Goal: Task Accomplishment & Management: Use online tool/utility

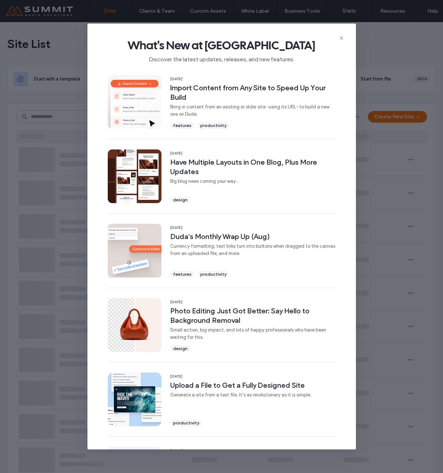
click at [340, 37] on icon at bounding box center [342, 38] width 6 height 6
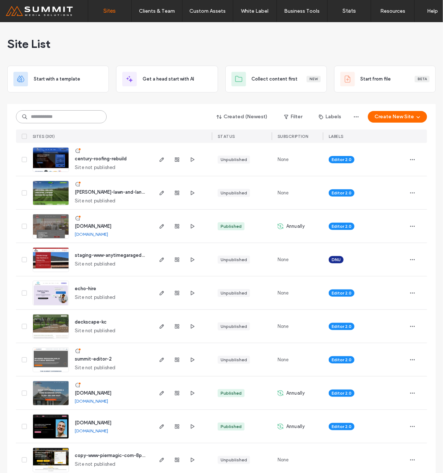
click at [51, 113] on input at bounding box center [61, 116] width 91 height 13
click at [60, 102] on div at bounding box center [221, 101] width 429 height 6
click at [63, 119] on input at bounding box center [61, 116] width 91 height 13
drag, startPoint x: 106, startPoint y: 116, endPoint x: -34, endPoint y: 113, distance: 140.2
click at [0, 113] on html ".wqwq-1{fill:#231f20;} .cls-1q, .cls-2q { fill-rule: evenodd; } .cls-2q { fill:…" at bounding box center [221, 236] width 443 height 473
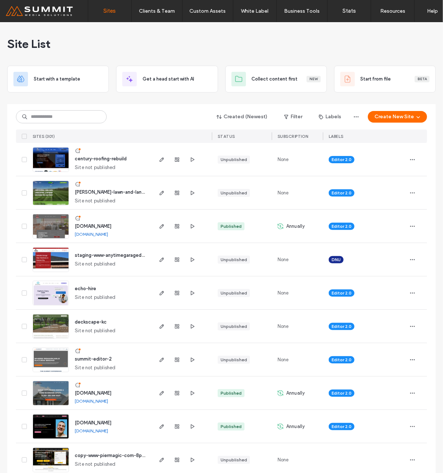
click at [15, 100] on div at bounding box center [221, 101] width 429 height 6
drag, startPoint x: 16, startPoint y: 111, endPoint x: 115, endPoint y: 116, distance: 99.3
click at [115, 116] on div "Created (Newest) Filter Labels Create New Site" at bounding box center [221, 117] width 411 height 14
drag, startPoint x: 76, startPoint y: 121, endPoint x: -221, endPoint y: 75, distance: 300.5
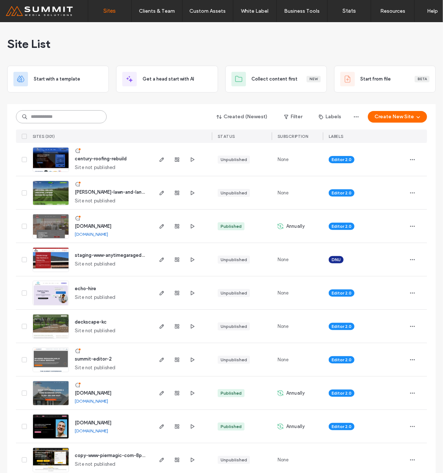
click at [0, 75] on html ".wqwq-1{fill:#231f20;} .cls-1q, .cls-2q { fill-rule: evenodd; } .cls-2q { fill:…" at bounding box center [221, 236] width 443 height 473
drag, startPoint x: 58, startPoint y: 117, endPoint x: 11, endPoint y: 115, distance: 47.2
click at [0, 115] on html ".wqwq-1{fill:#231f20;} .cls-1q, .cls-2q { fill-rule: evenodd; } .cls-2q { fill:…" at bounding box center [221, 236] width 443 height 473
drag, startPoint x: 26, startPoint y: 116, endPoint x: 101, endPoint y: 114, distance: 74.8
click at [101, 114] on input at bounding box center [61, 116] width 91 height 13
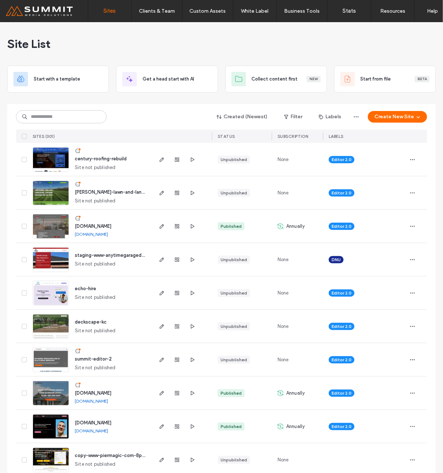
click at [104, 107] on div "Created (Newest) Filter Labels Create New Site SITES (301) STATUS SUBSCRIPTION …" at bounding box center [221, 123] width 411 height 39
click at [60, 119] on input at bounding box center [61, 116] width 91 height 13
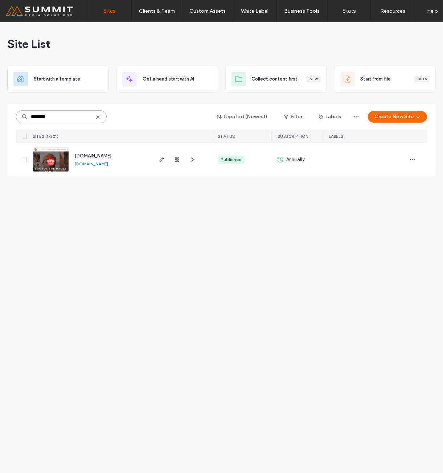
type input "********"
click at [95, 157] on span "www.westonorchard.com" at bounding box center [93, 155] width 37 height 5
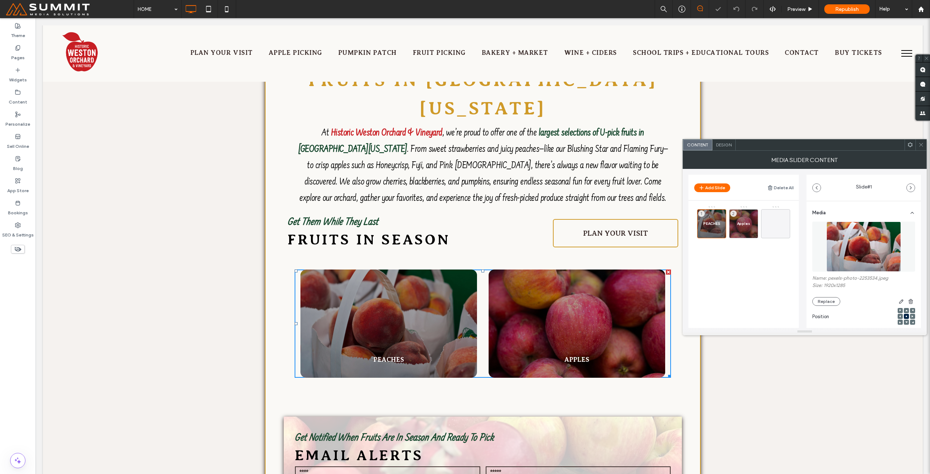
scroll to position [1089, 0]
click at [721, 225] on div "PEACHES 1" at bounding box center [711, 223] width 29 height 29
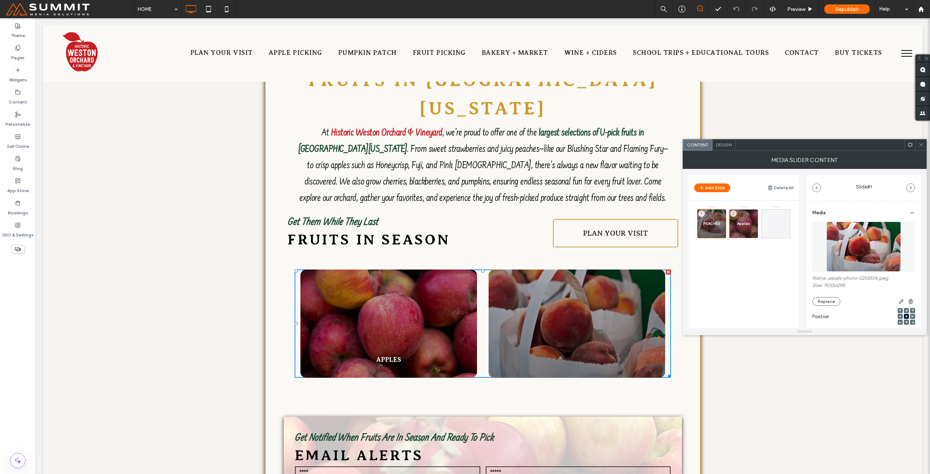
click at [720, 256] on div "PEACHES 1 Apples 2" at bounding box center [748, 244] width 102 height 76
click at [740, 223] on span "Apples" at bounding box center [743, 223] width 21 height 5
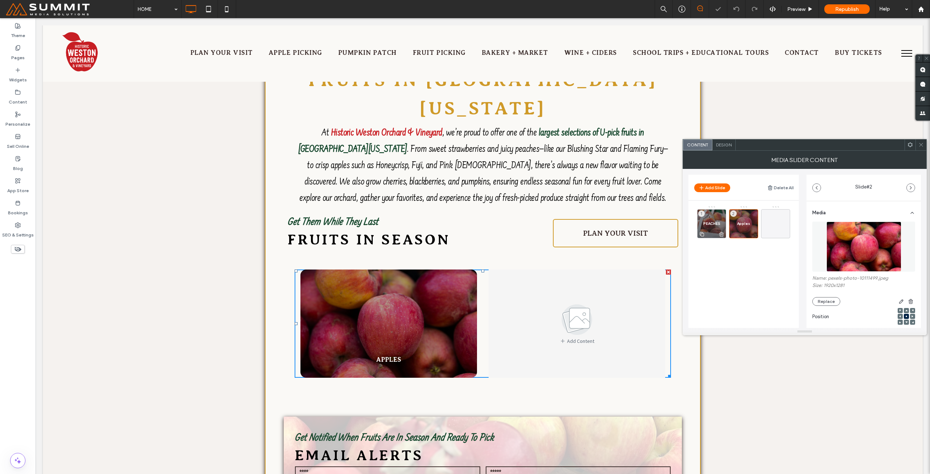
click at [711, 220] on div "PEACHES 1" at bounding box center [711, 223] width 29 height 29
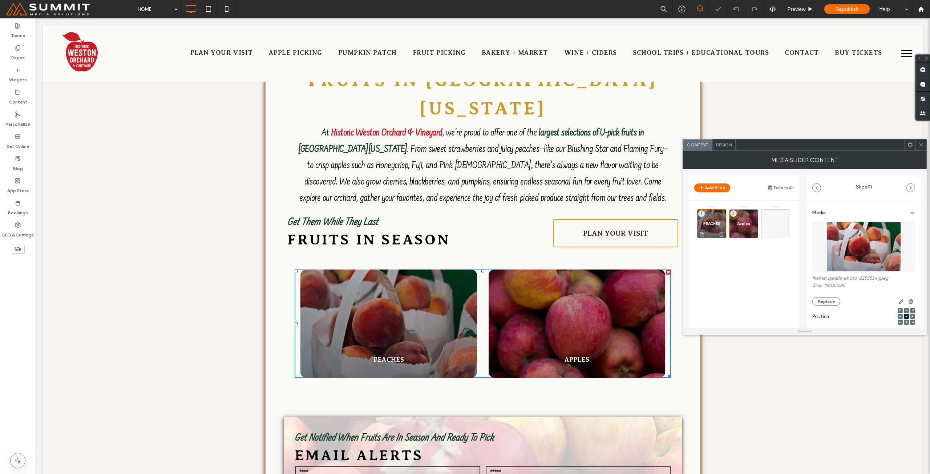
click at [720, 233] on icon at bounding box center [721, 234] width 6 height 7
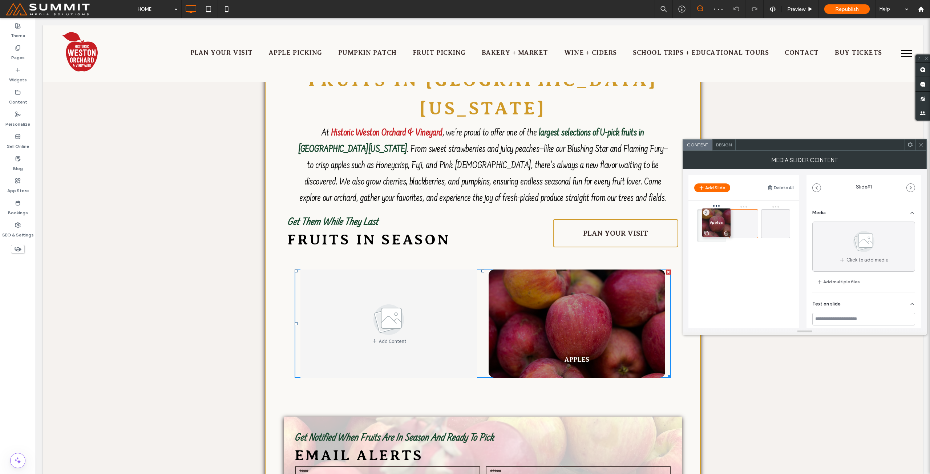
drag, startPoint x: 740, startPoint y: 222, endPoint x: 705, endPoint y: 220, distance: 34.5
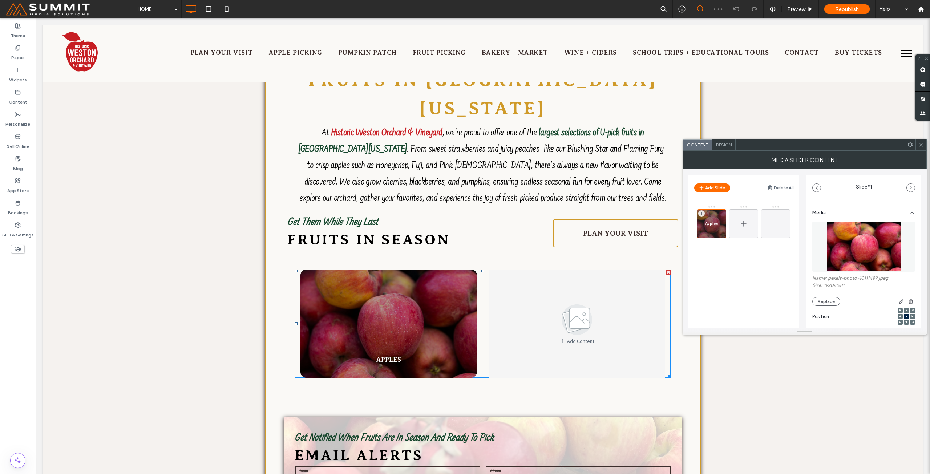
click at [752, 230] on div at bounding box center [743, 223] width 29 height 29
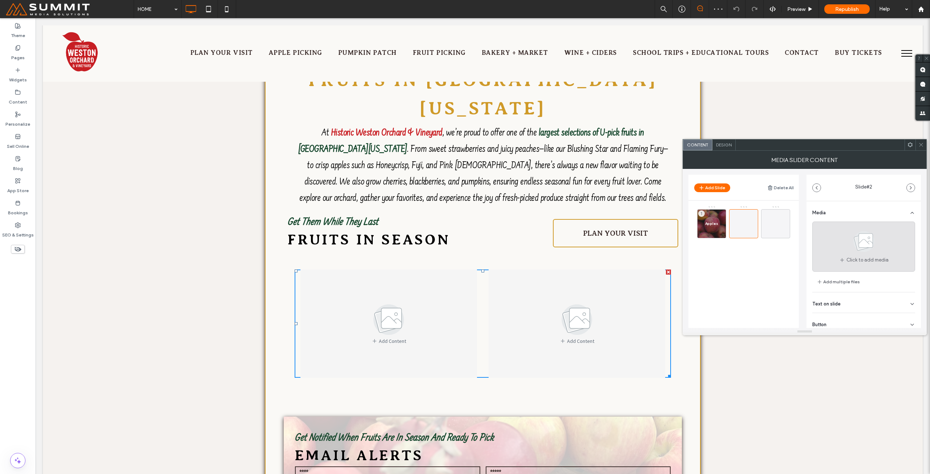
click at [870, 249] on icon at bounding box center [863, 241] width 36 height 24
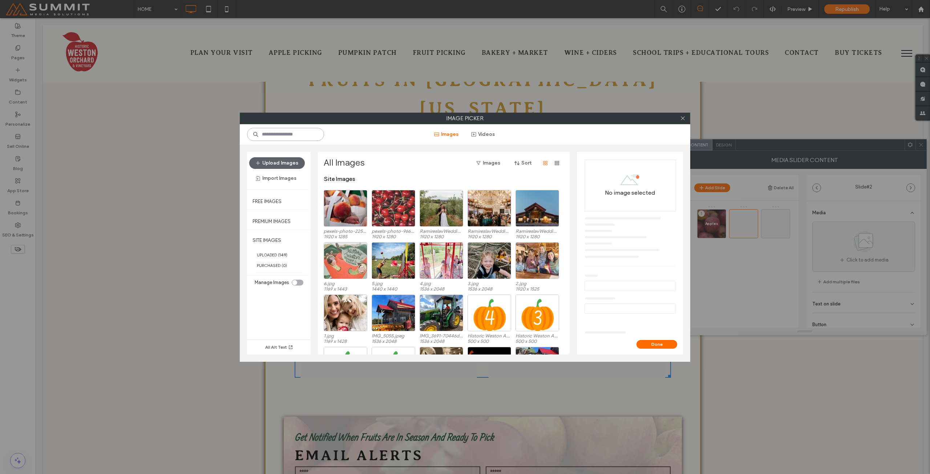
click at [293, 131] on input at bounding box center [285, 134] width 77 height 13
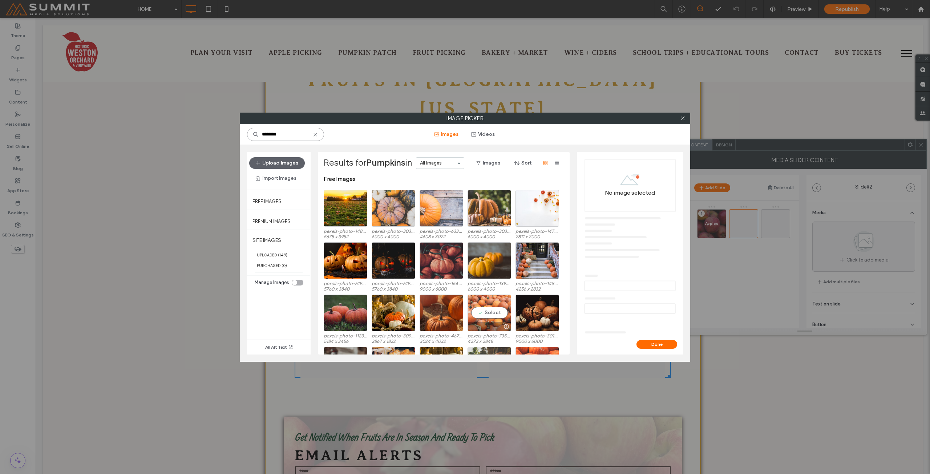
type input "********"
click at [488, 314] on div "Select" at bounding box center [489, 312] width 44 height 37
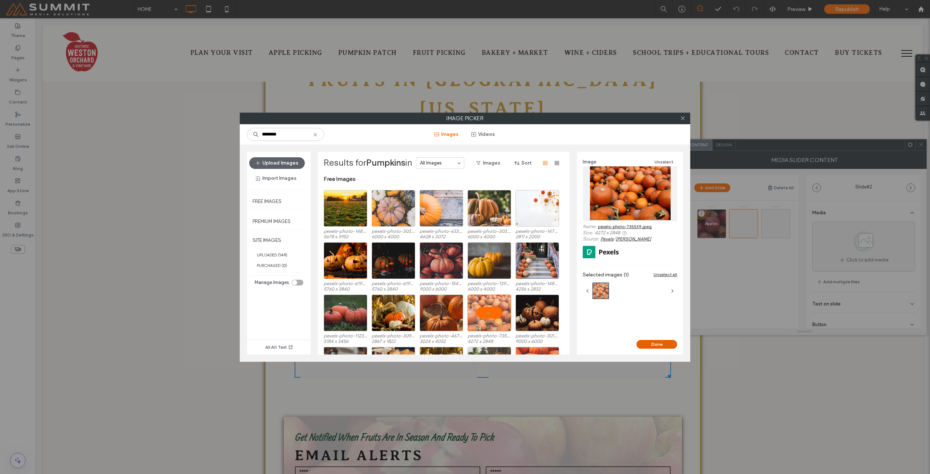
click at [654, 341] on button "Done" at bounding box center [656, 344] width 41 height 9
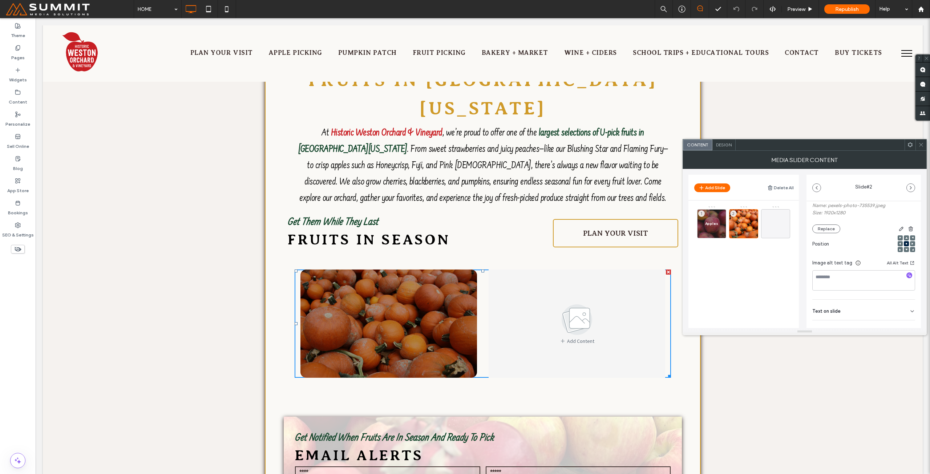
scroll to position [102, 0]
click at [852, 282] on div "Text on slide" at bounding box center [863, 280] width 103 height 20
click at [838, 262] on input at bounding box center [863, 260] width 103 height 13
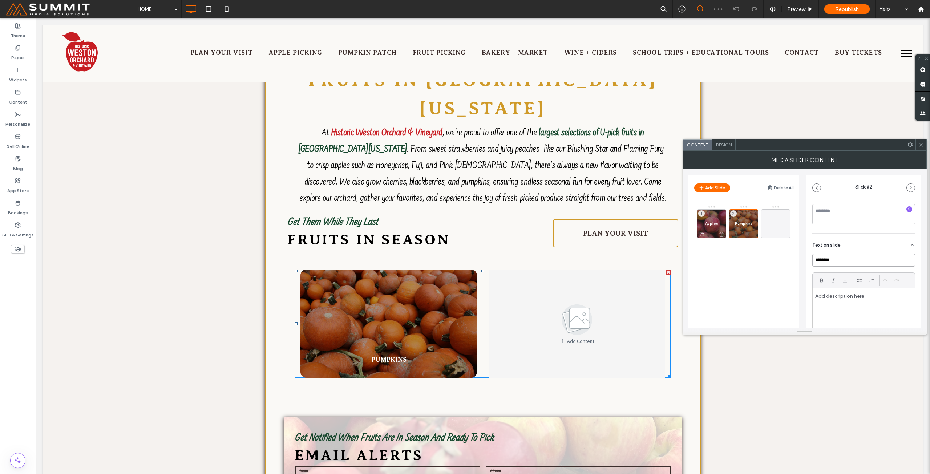
type input "********"
click at [715, 224] on span "Apples" at bounding box center [711, 223] width 21 height 5
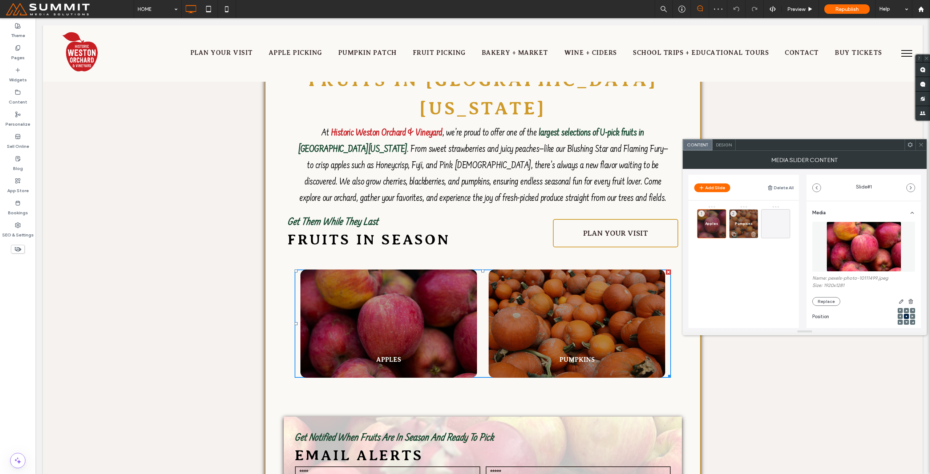
click at [741, 226] on div "Pumpkins 2" at bounding box center [743, 223] width 29 height 29
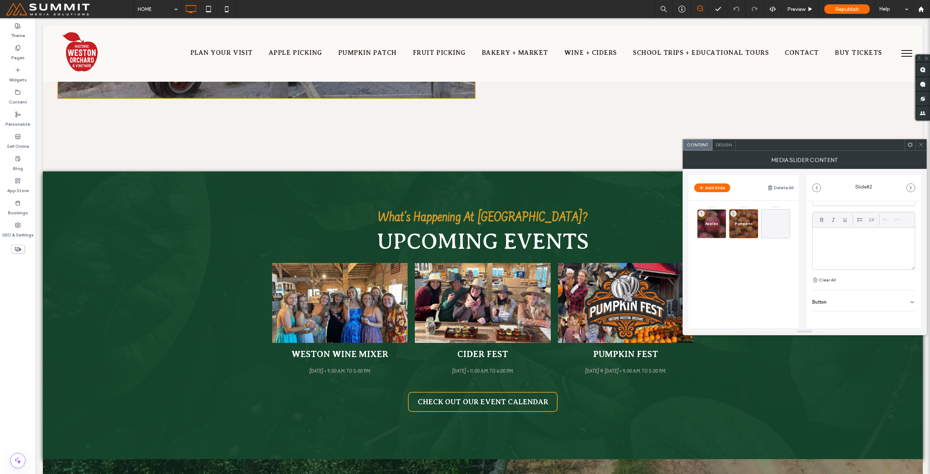
scroll to position [0, 0]
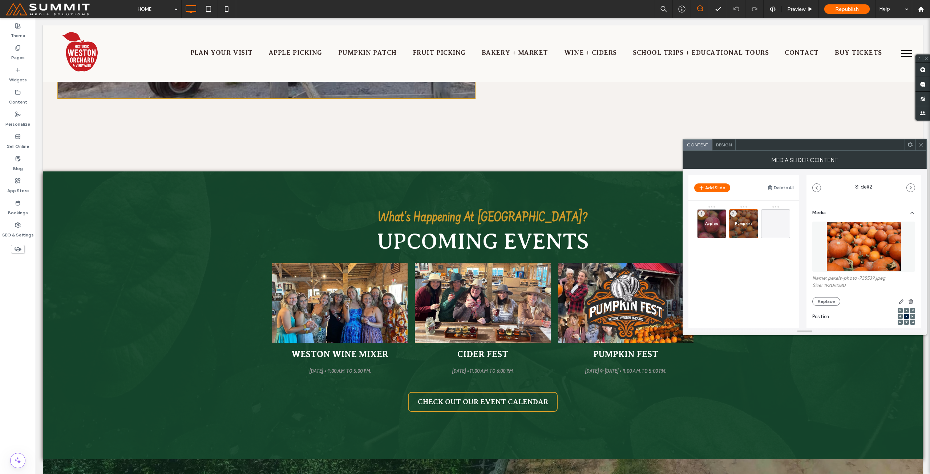
click at [919, 147] on icon at bounding box center [920, 144] width 5 height 5
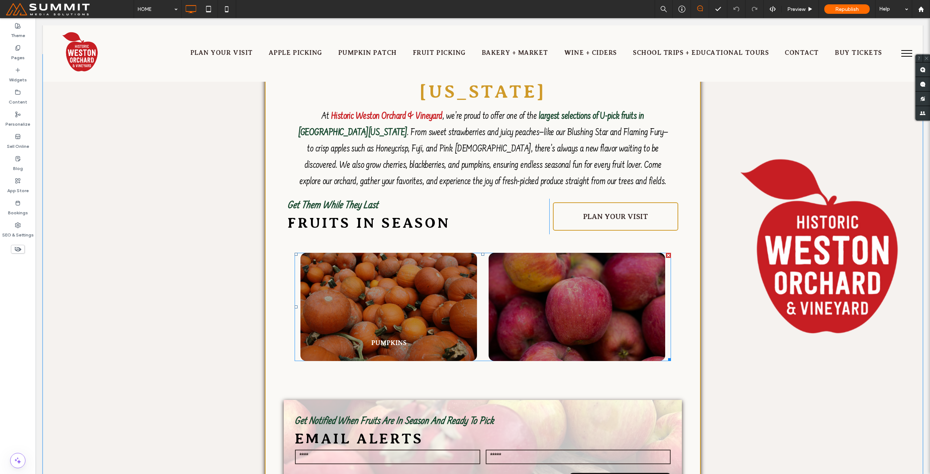
scroll to position [1089, 0]
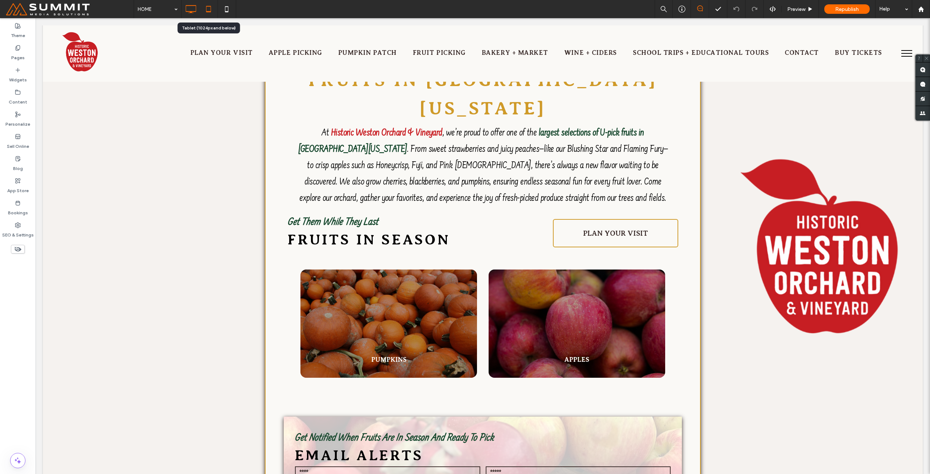
click at [208, 11] on icon at bounding box center [208, 9] width 15 height 15
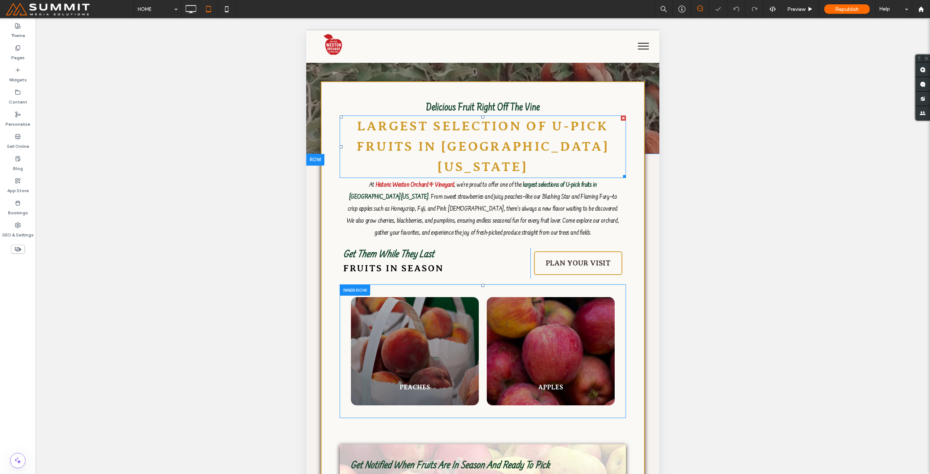
scroll to position [763, 0]
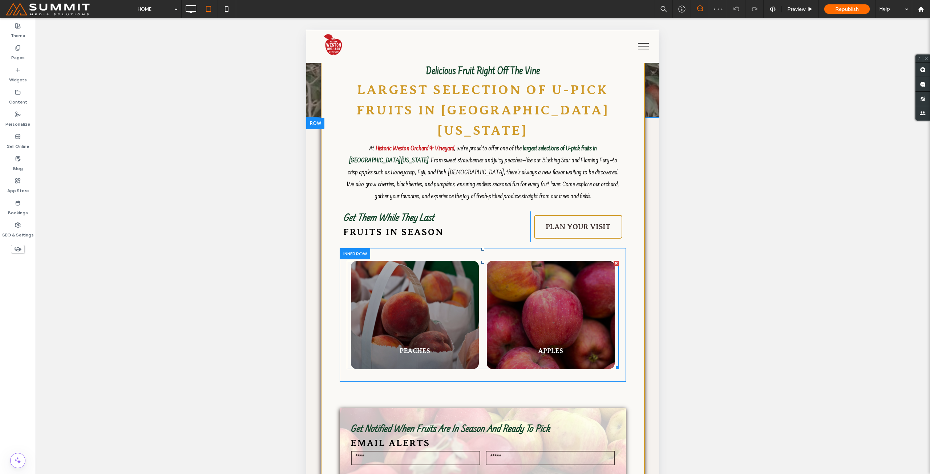
click at [446, 336] on div "PEACHES" at bounding box center [415, 347] width 128 height 22
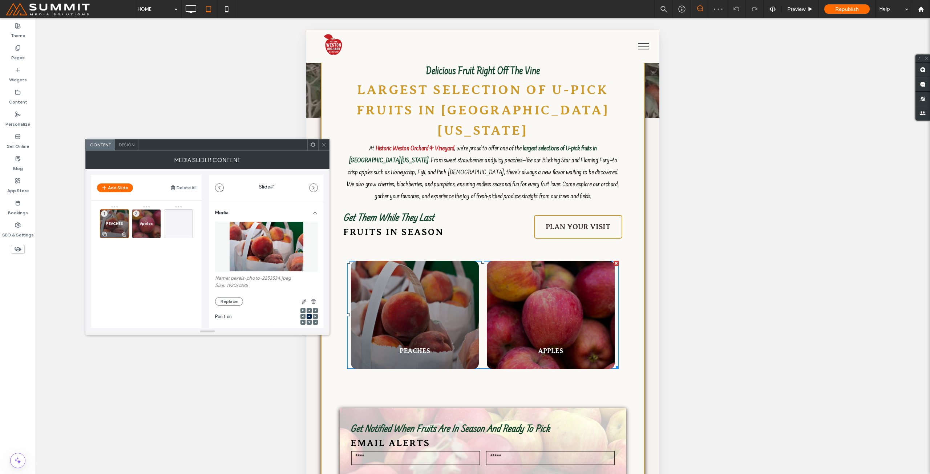
click at [124, 234] on use at bounding box center [124, 234] width 4 height 5
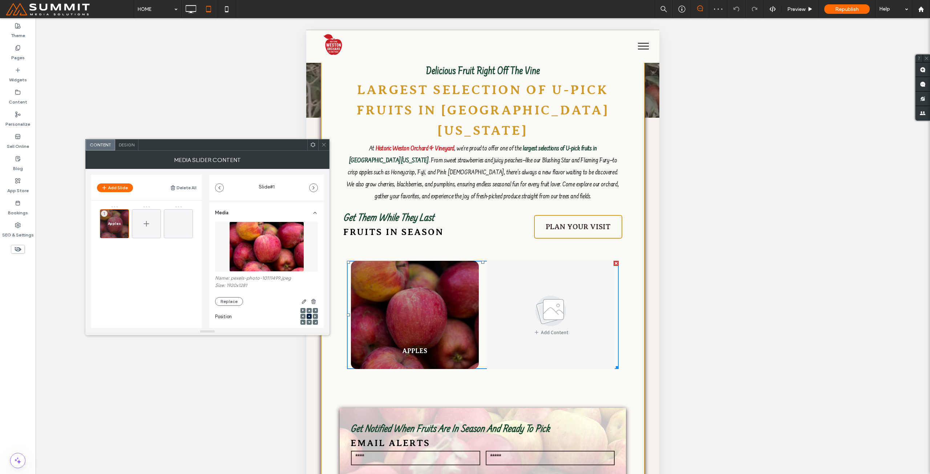
click at [146, 224] on use at bounding box center [146, 223] width 5 height 5
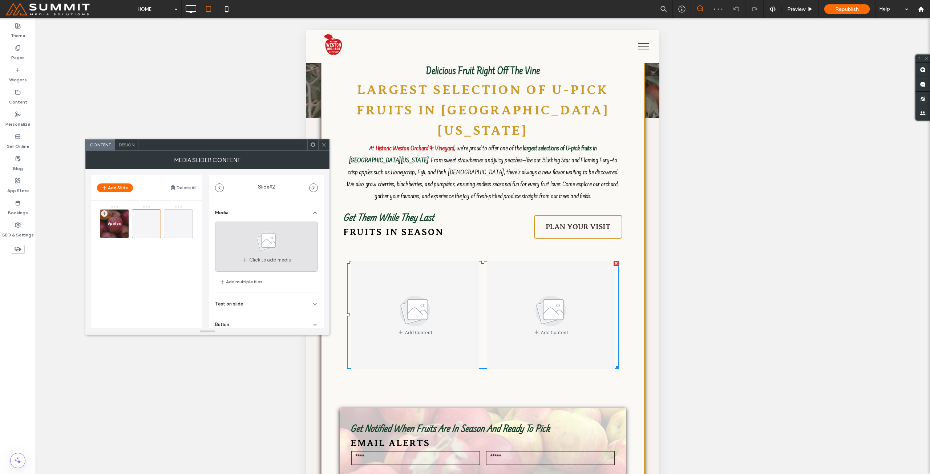
click at [256, 247] on use at bounding box center [266, 241] width 21 height 21
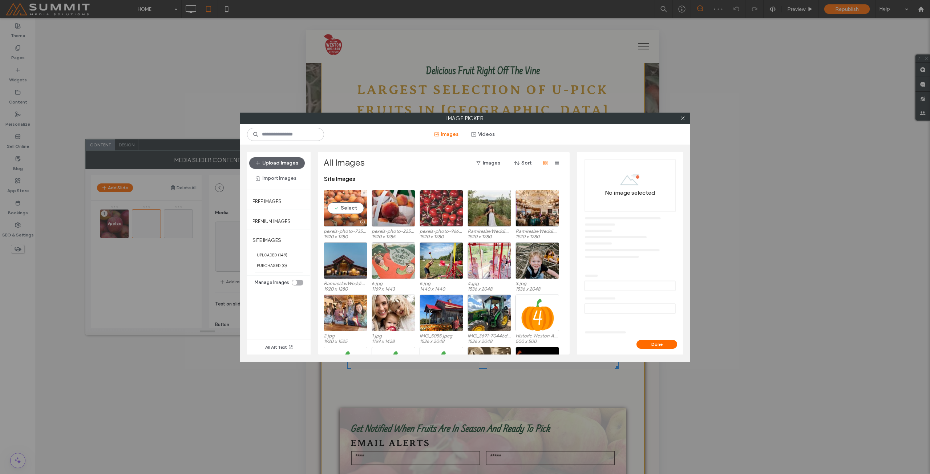
click at [353, 210] on div "Select" at bounding box center [346, 208] width 44 height 37
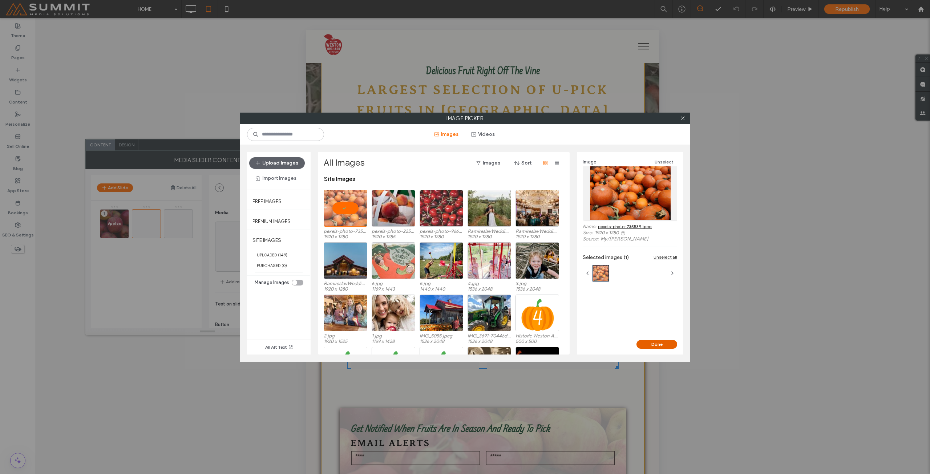
click at [668, 343] on button "Done" at bounding box center [656, 344] width 41 height 9
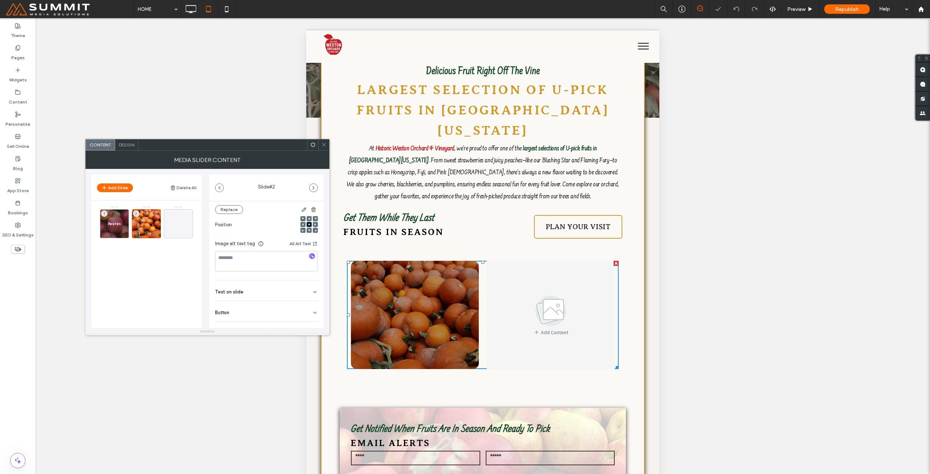
scroll to position [102, 0]
click at [260, 279] on div "Text on slide" at bounding box center [266, 280] width 103 height 20
click at [261, 296] on input at bounding box center [266, 296] width 103 height 13
type input "********"
click at [200, 284] on div "Apples 1 Pumpkins 2" at bounding box center [151, 246] width 102 height 80
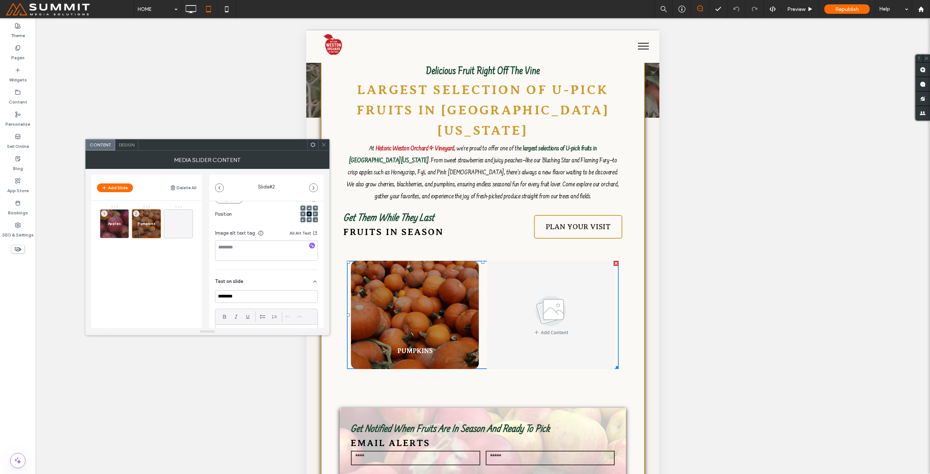
click at [324, 143] on icon at bounding box center [323, 144] width 5 height 5
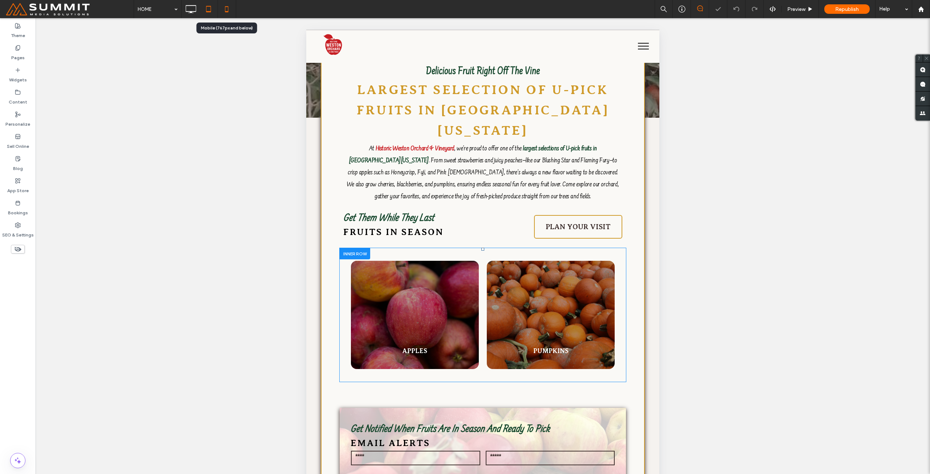
click at [228, 11] on icon at bounding box center [226, 9] width 15 height 15
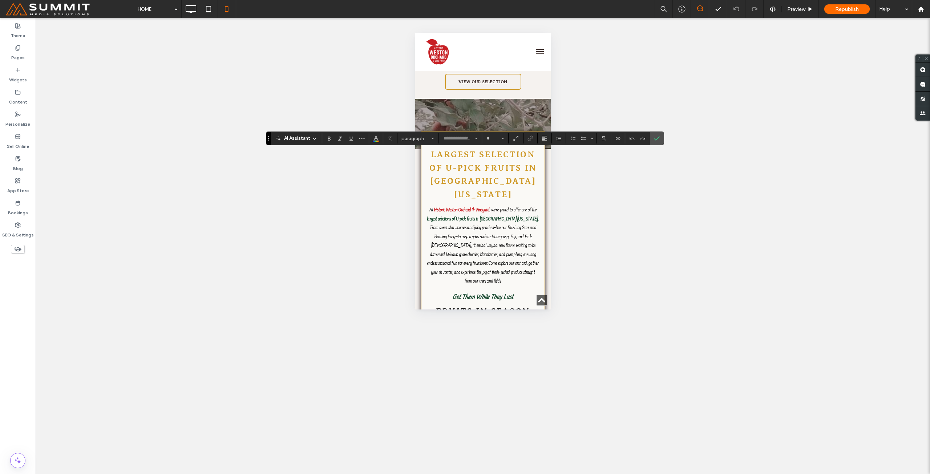
type input "**********"
type input "**"
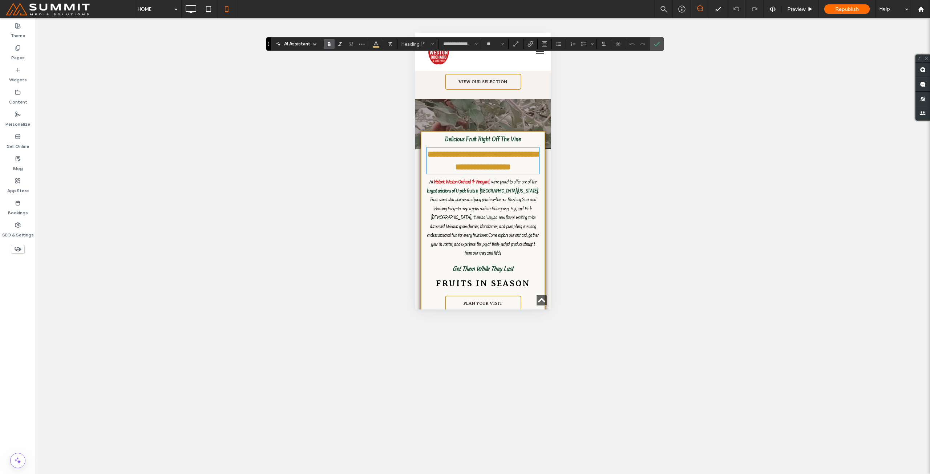
scroll to position [561, 0]
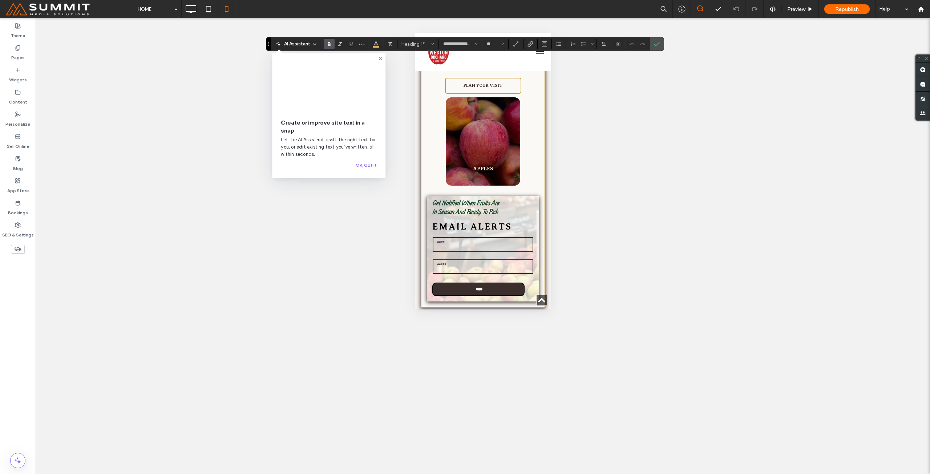
click at [475, 151] on div at bounding box center [482, 141] width 74 height 88
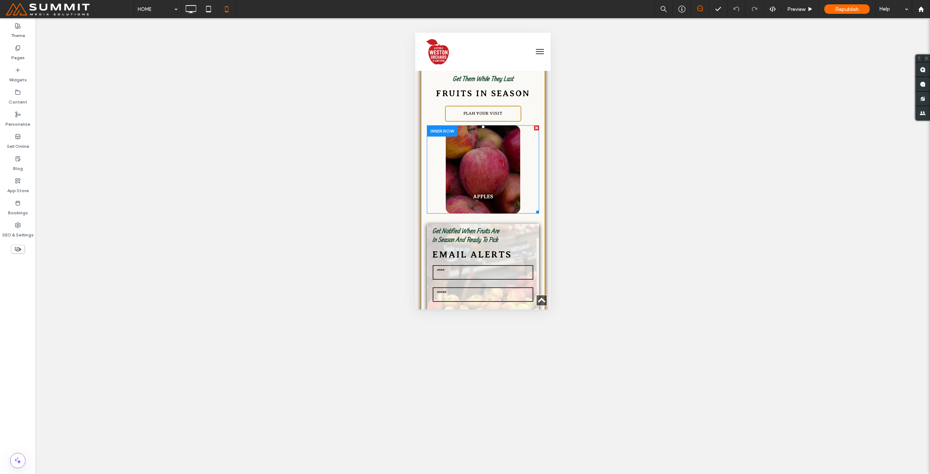
click at [475, 151] on div at bounding box center [482, 169] width 74 height 88
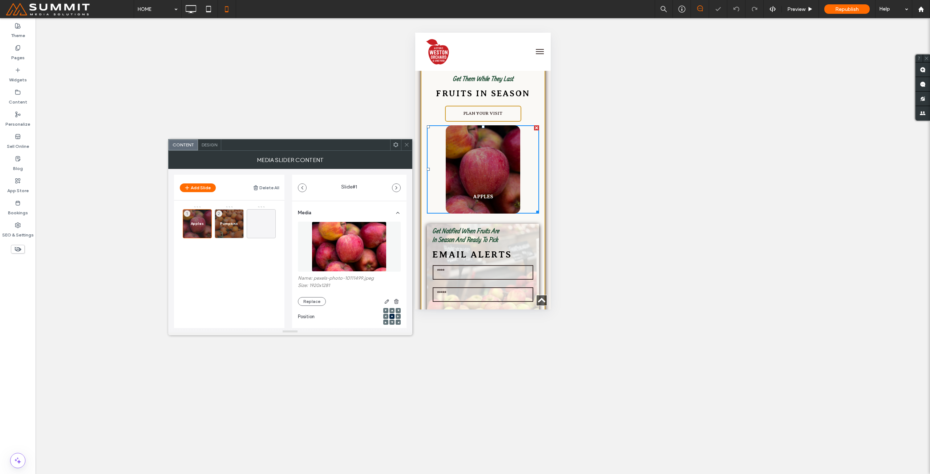
click at [404, 139] on span at bounding box center [406, 144] width 5 height 11
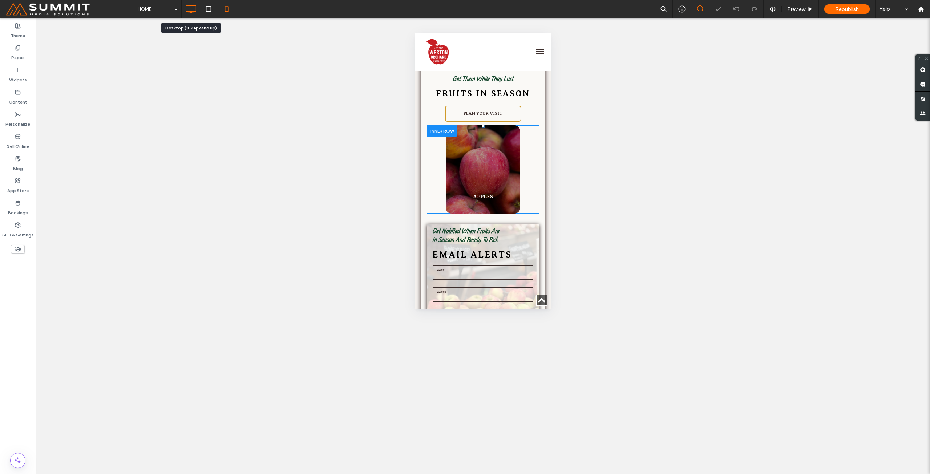
click at [188, 14] on icon at bounding box center [190, 9] width 15 height 15
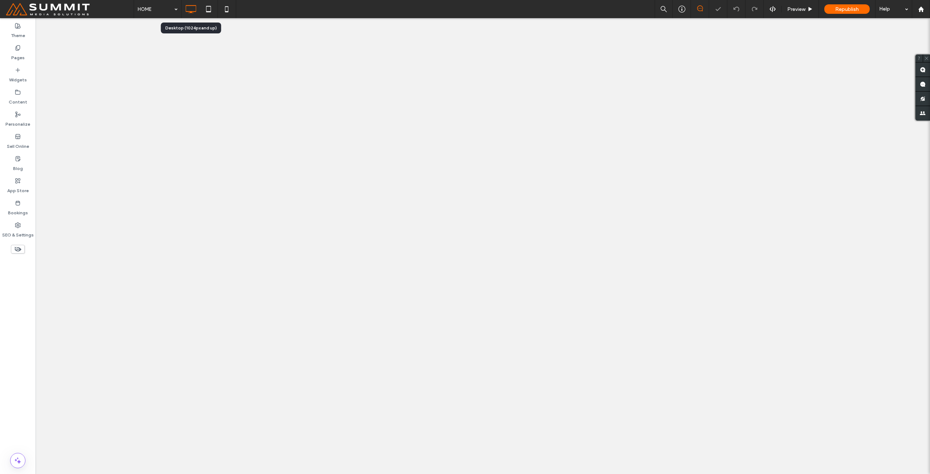
scroll to position [0, 0]
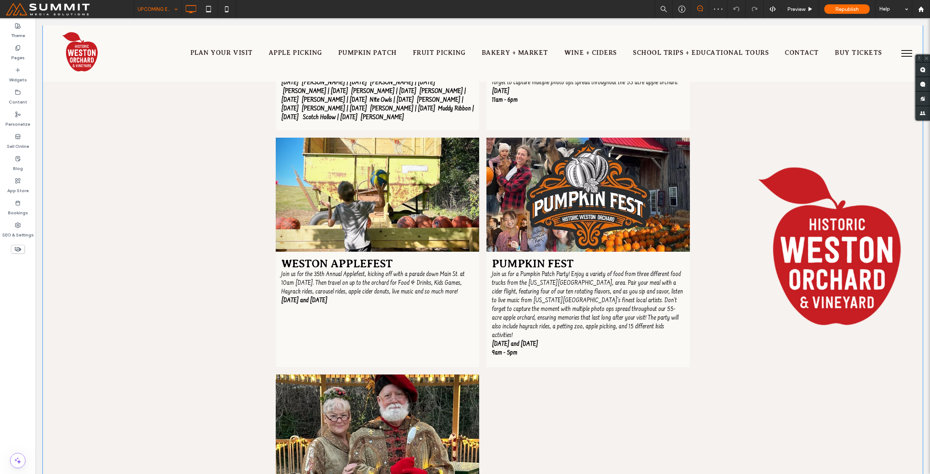
scroll to position [399, 0]
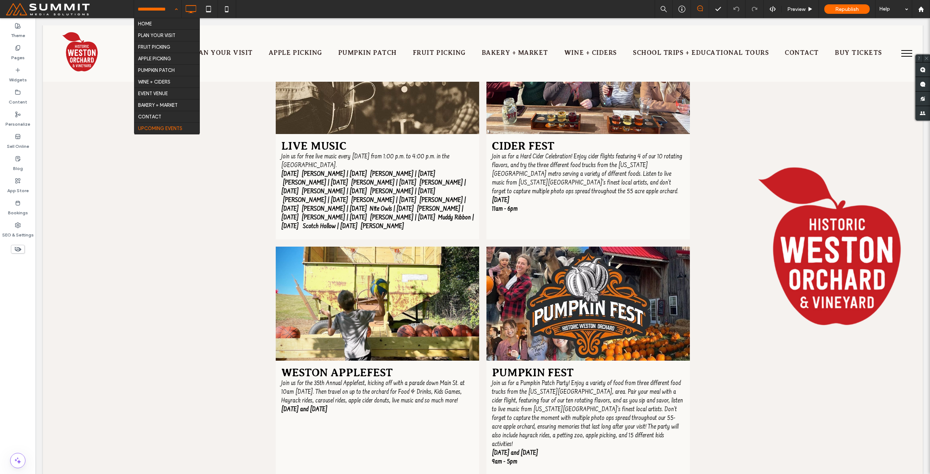
click at [155, 2] on input at bounding box center [156, 9] width 36 height 18
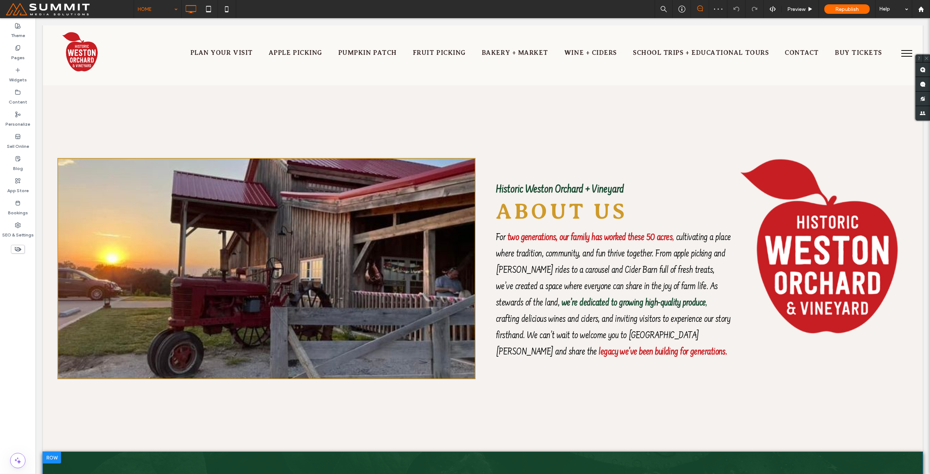
scroll to position [2905, 0]
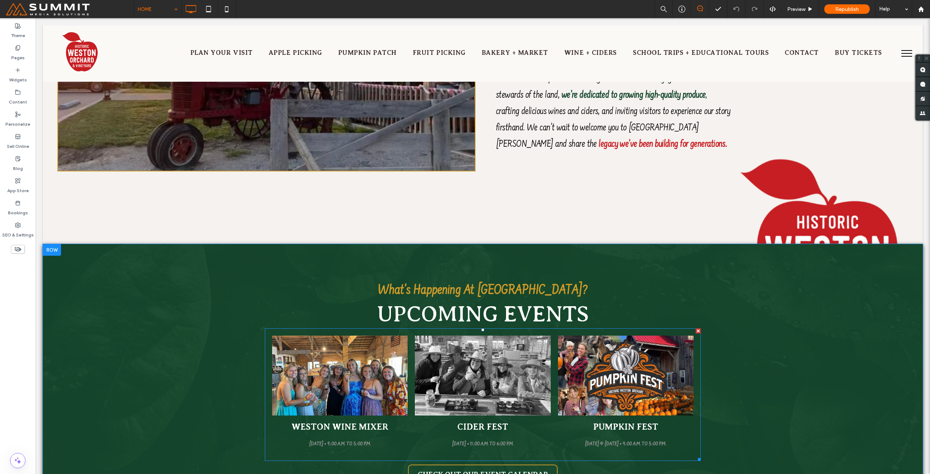
click at [477, 336] on link at bounding box center [482, 376] width 135 height 80
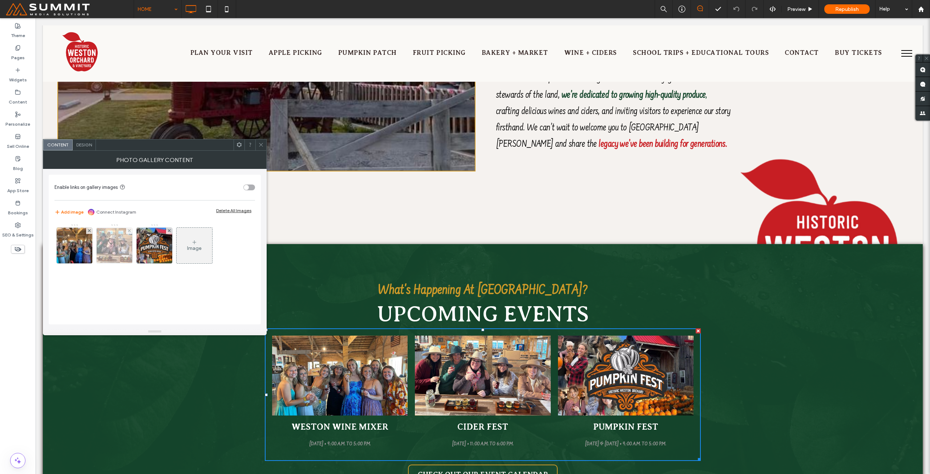
click at [116, 244] on img at bounding box center [114, 245] width 58 height 35
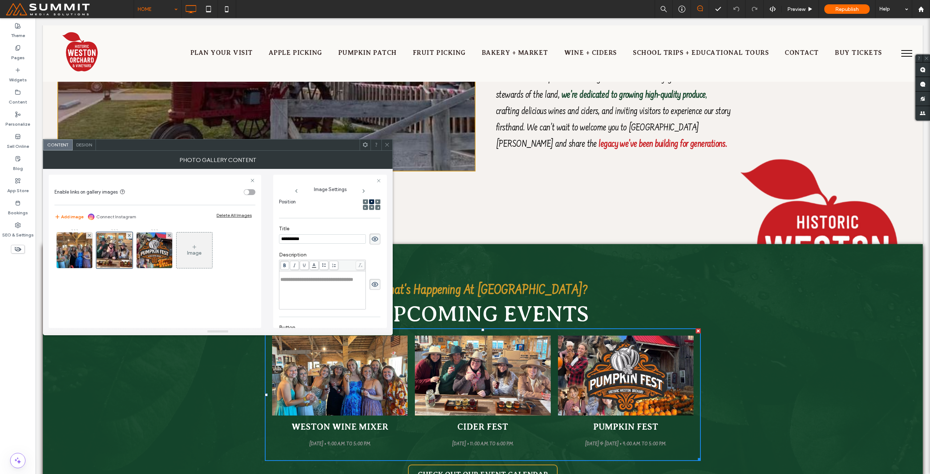
scroll to position [121, 0]
click at [288, 264] on div "Rich Text Editor" at bounding box center [322, 262] width 84 height 5
click at [290, 270] on span "**********" at bounding box center [316, 267] width 73 height 5
click at [261, 293] on div "**********" at bounding box center [218, 248] width 338 height 159
click at [158, 257] on img at bounding box center [154, 250] width 51 height 36
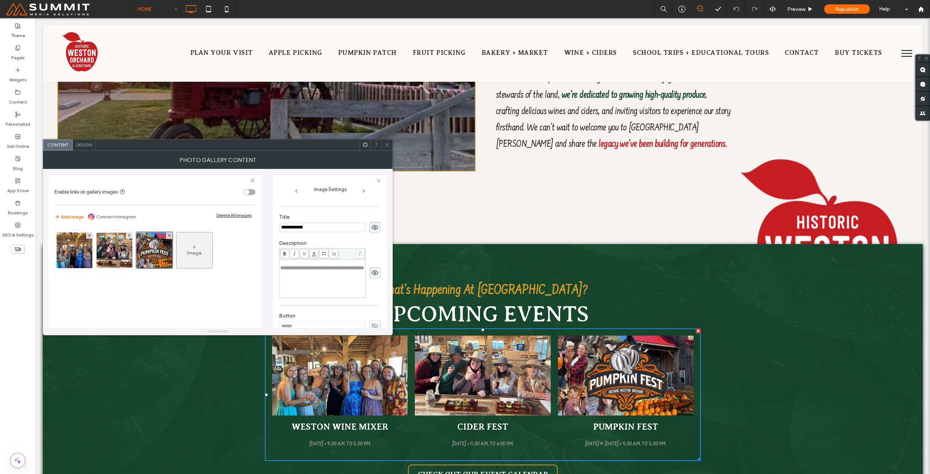
click at [292, 270] on span "**********" at bounding box center [322, 267] width 84 height 5
click at [291, 270] on span "**********" at bounding box center [322, 267] width 84 height 5
click at [301, 269] on span "**********" at bounding box center [322, 267] width 84 height 5
click at [67, 248] on img at bounding box center [74, 250] width 51 height 36
drag, startPoint x: 68, startPoint y: 247, endPoint x: 109, endPoint y: 249, distance: 41.8
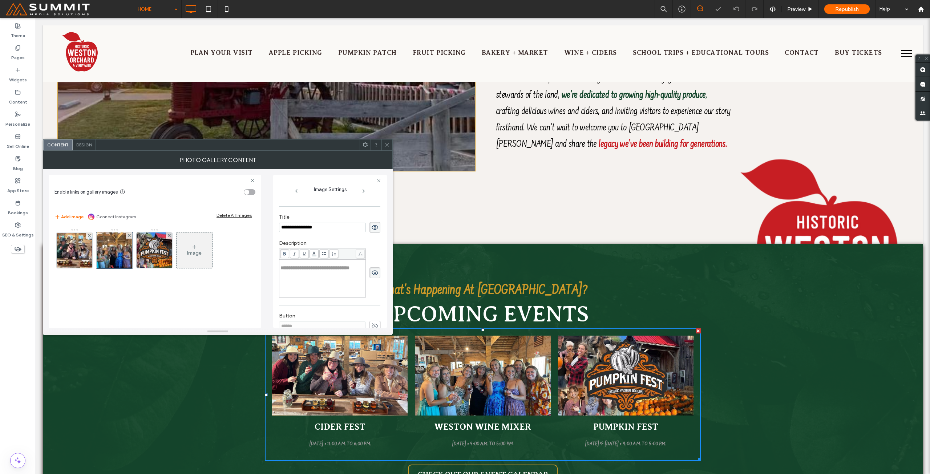
drag, startPoint x: 323, startPoint y: 226, endPoint x: 186, endPoint y: 215, distance: 137.7
click at [190, 216] on div "**********" at bounding box center [218, 248] width 338 height 159
type input "**********"
click at [285, 270] on span "**********" at bounding box center [314, 267] width 69 height 5
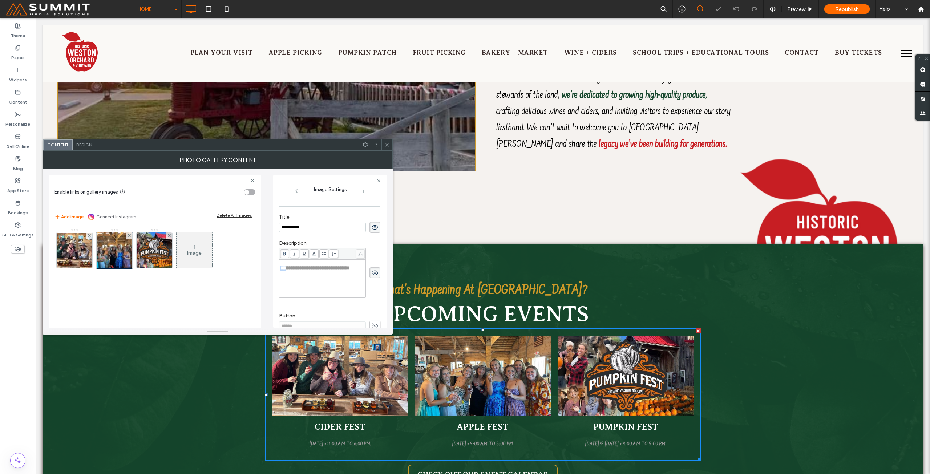
drag, startPoint x: 285, startPoint y: 270, endPoint x: 280, endPoint y: 270, distance: 5.1
click at [280, 270] on span "**********" at bounding box center [314, 267] width 69 height 5
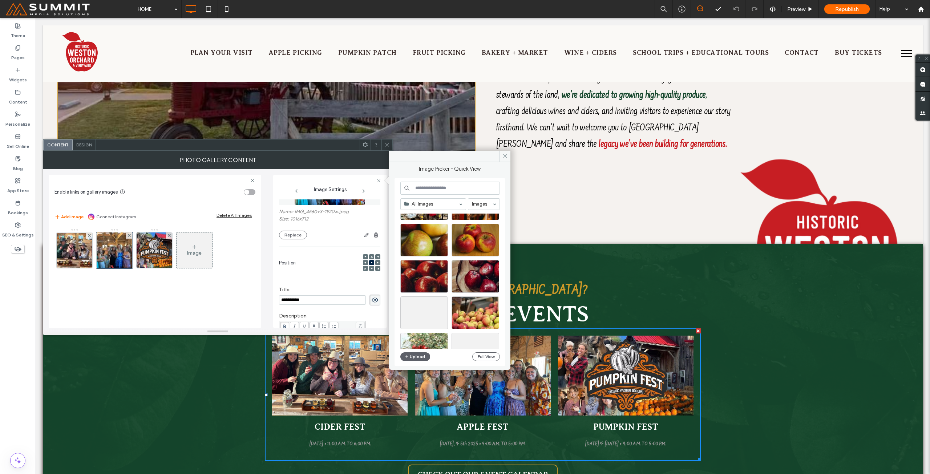
scroll to position [384, 0]
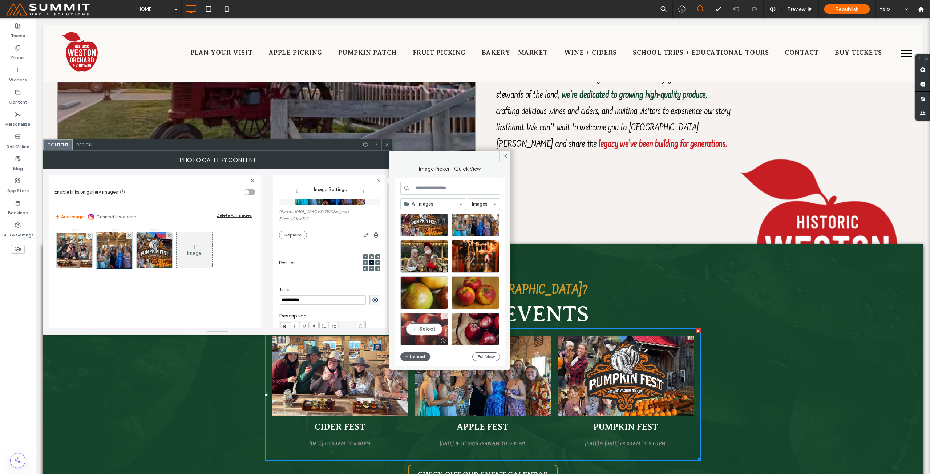
click at [427, 328] on div "Select" at bounding box center [424, 329] width 48 height 33
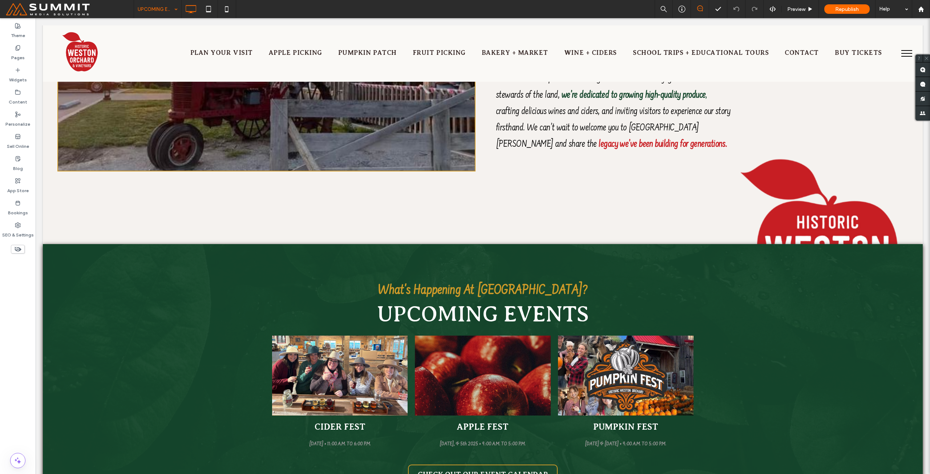
click at [153, 12] on input at bounding box center [156, 9] width 36 height 18
click at [210, 8] on icon at bounding box center [208, 9] width 15 height 15
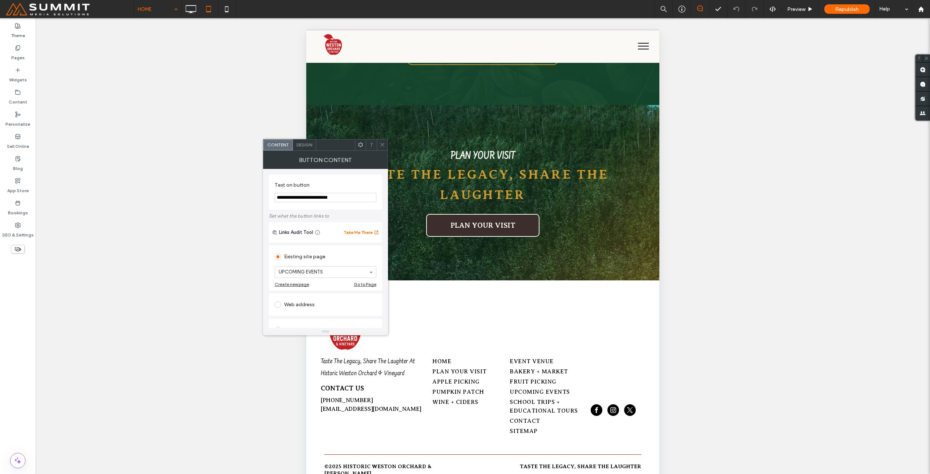
click at [381, 142] on icon at bounding box center [381, 144] width 5 height 5
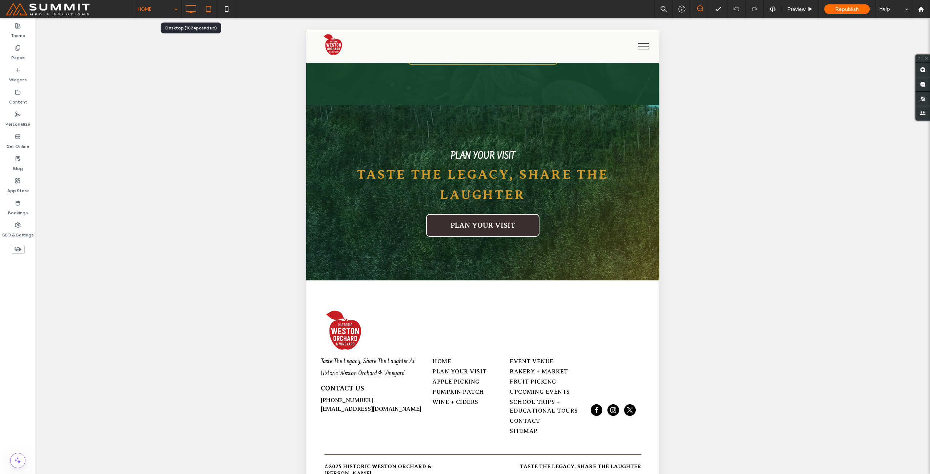
click at [194, 8] on icon at bounding box center [190, 9] width 15 height 15
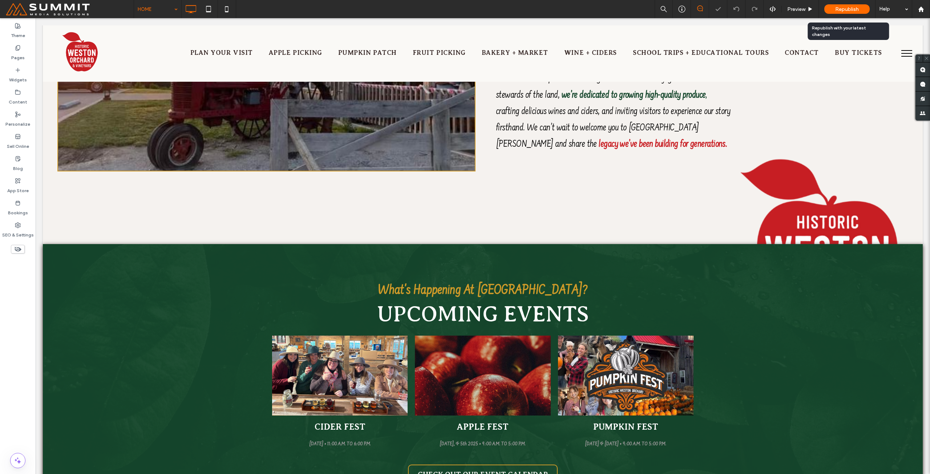
click at [839, 10] on span "Republish" at bounding box center [847, 9] width 24 height 6
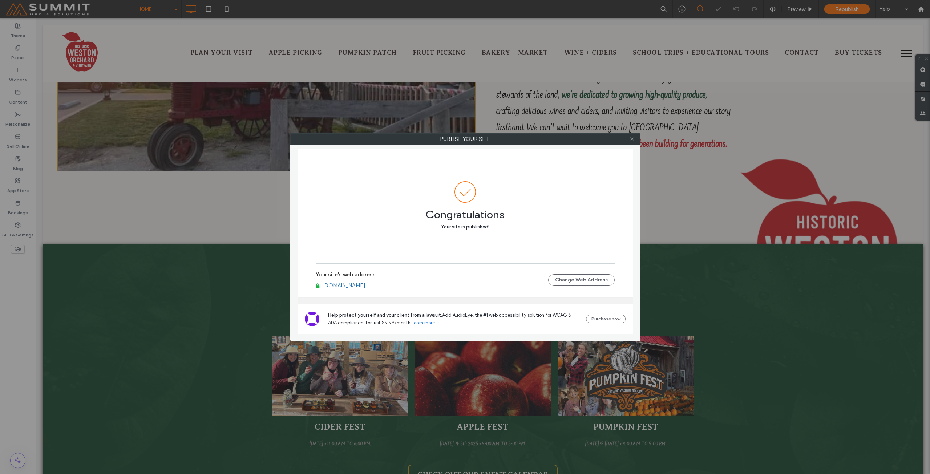
click at [633, 141] on icon at bounding box center [631, 138] width 5 height 5
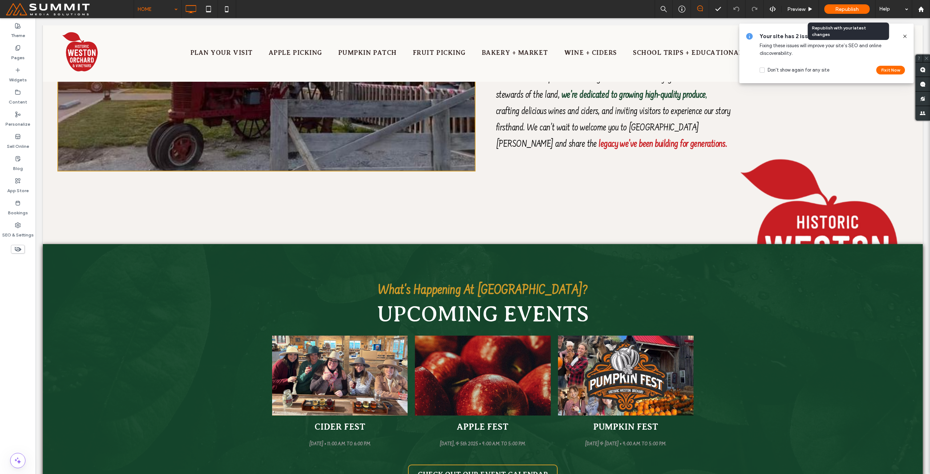
click at [854, 8] on span "Republish" at bounding box center [847, 9] width 24 height 6
